Goal: Use online tool/utility: Utilize a website feature to perform a specific function

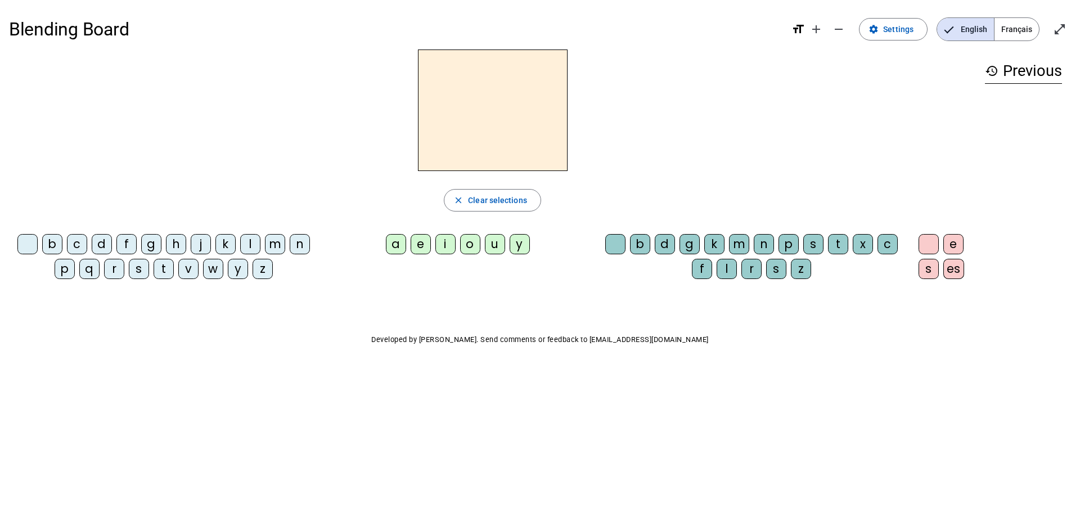
click at [169, 270] on div "t" at bounding box center [164, 269] width 20 height 20
click at [402, 242] on div "a" at bounding box center [396, 244] width 20 height 20
click at [891, 241] on div "c" at bounding box center [888, 244] width 20 height 20
click at [618, 244] on div at bounding box center [615, 244] width 20 height 20
click at [425, 239] on div "e" at bounding box center [421, 244] width 20 height 20
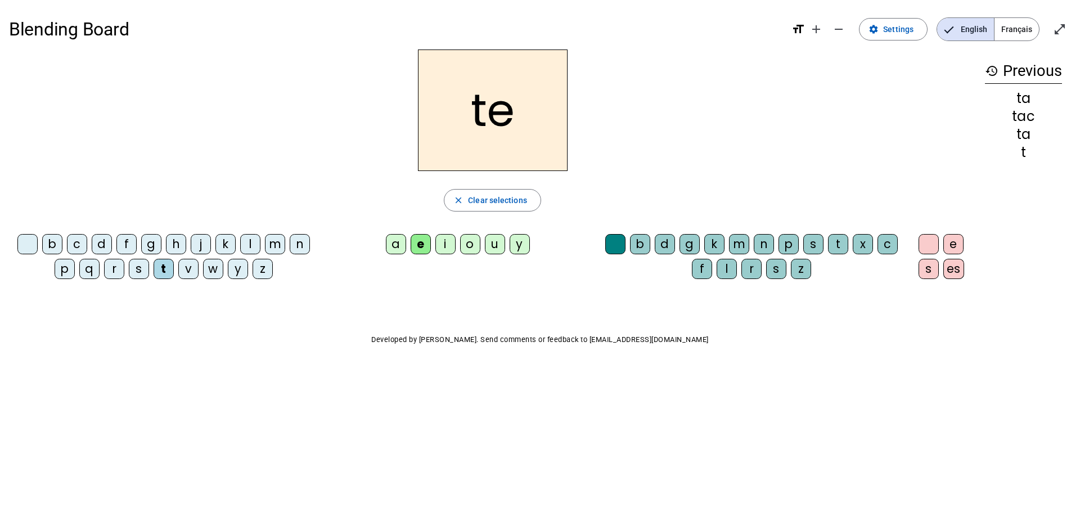
click at [200, 245] on div "j" at bounding box center [201, 244] width 20 height 20
click at [103, 242] on div "d" at bounding box center [102, 244] width 20 height 20
click at [272, 247] on div "m" at bounding box center [275, 244] width 20 height 20
click at [388, 248] on div "a" at bounding box center [396, 244] width 20 height 20
click at [248, 247] on div "l" at bounding box center [250, 244] width 20 height 20
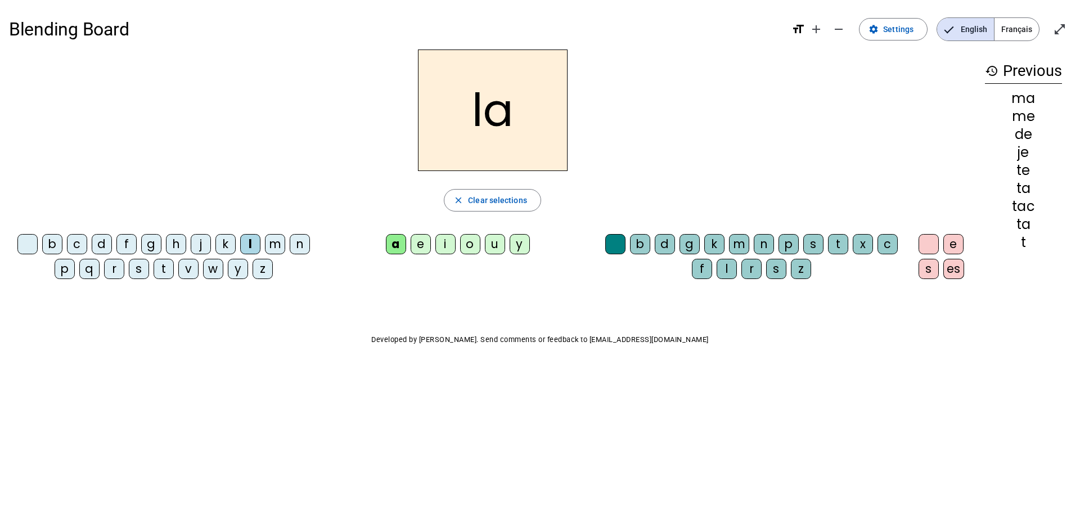
click at [882, 237] on div "c" at bounding box center [888, 244] width 20 height 20
